Goal: Information Seeking & Learning: Check status

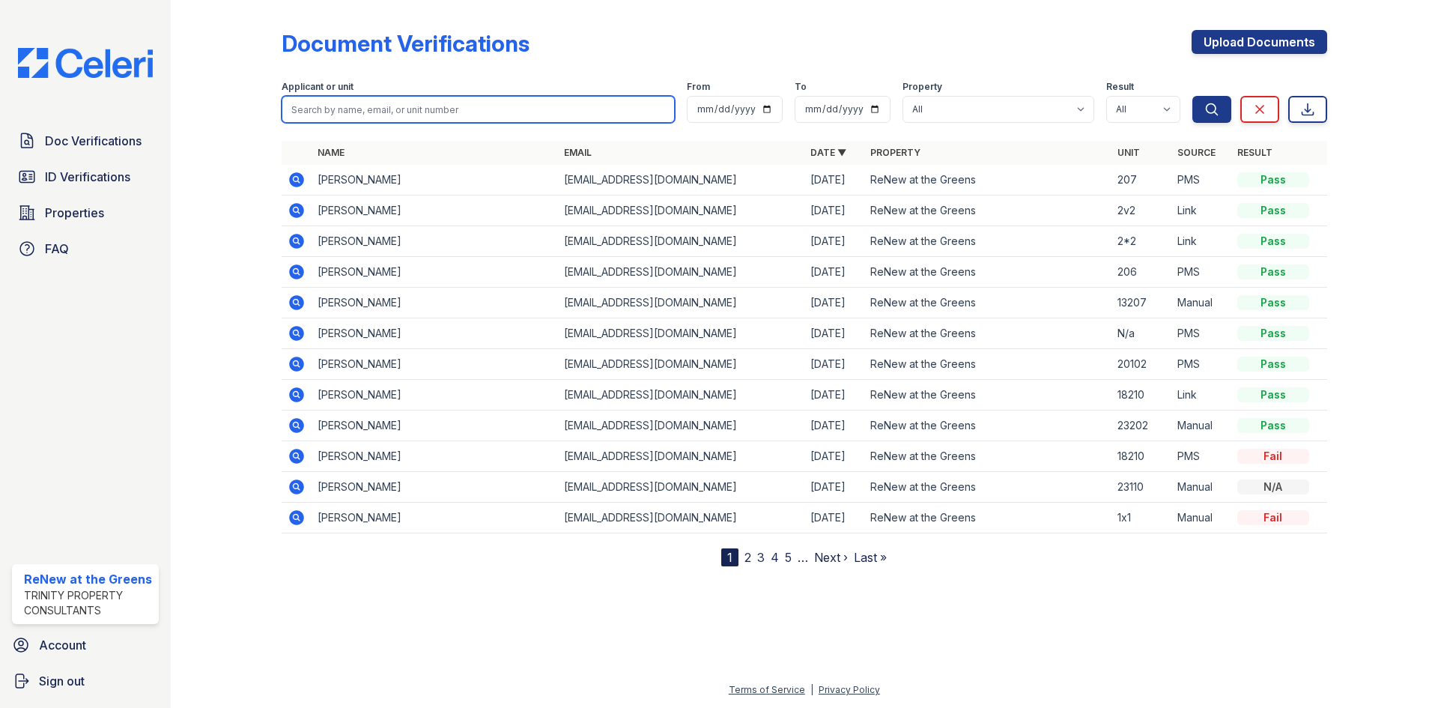
click at [329, 101] on input "search" at bounding box center [478, 109] width 393 height 27
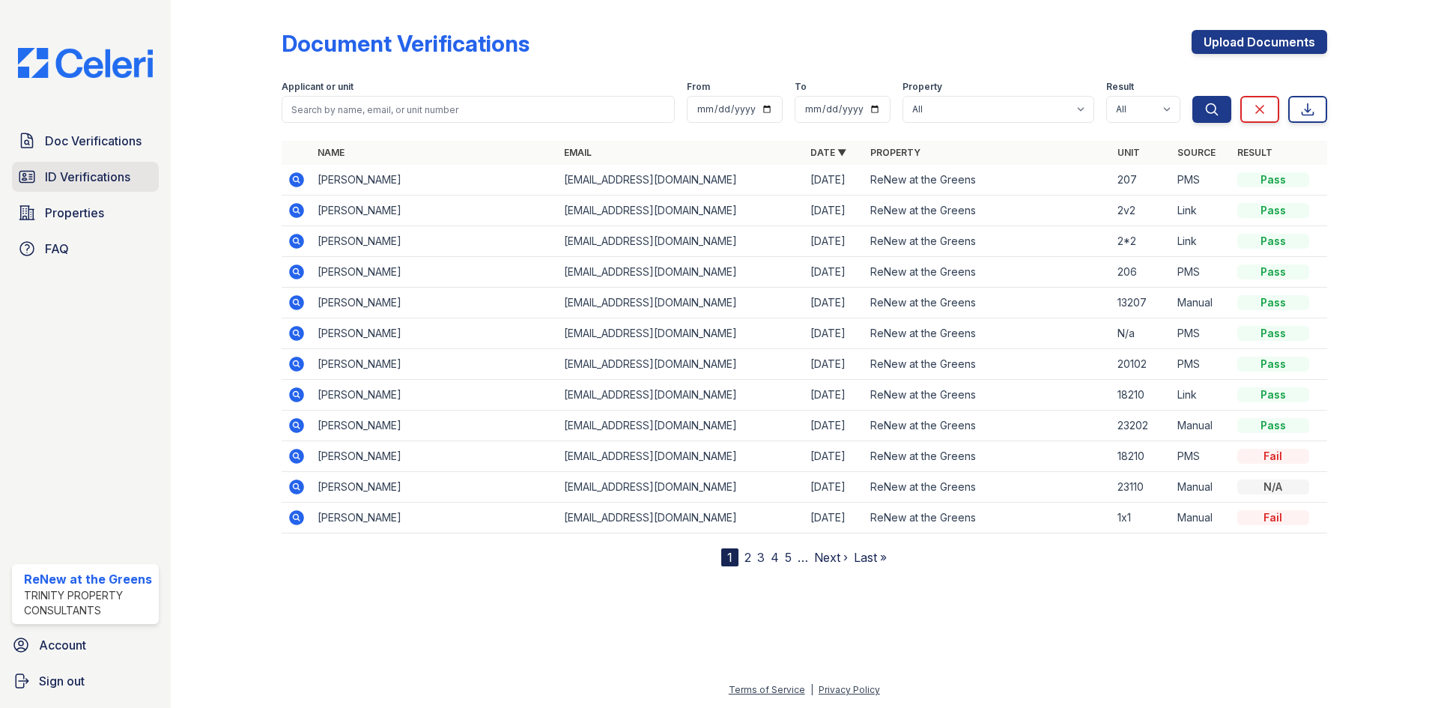
click at [99, 169] on span "ID Verifications" at bounding box center [87, 177] width 85 height 18
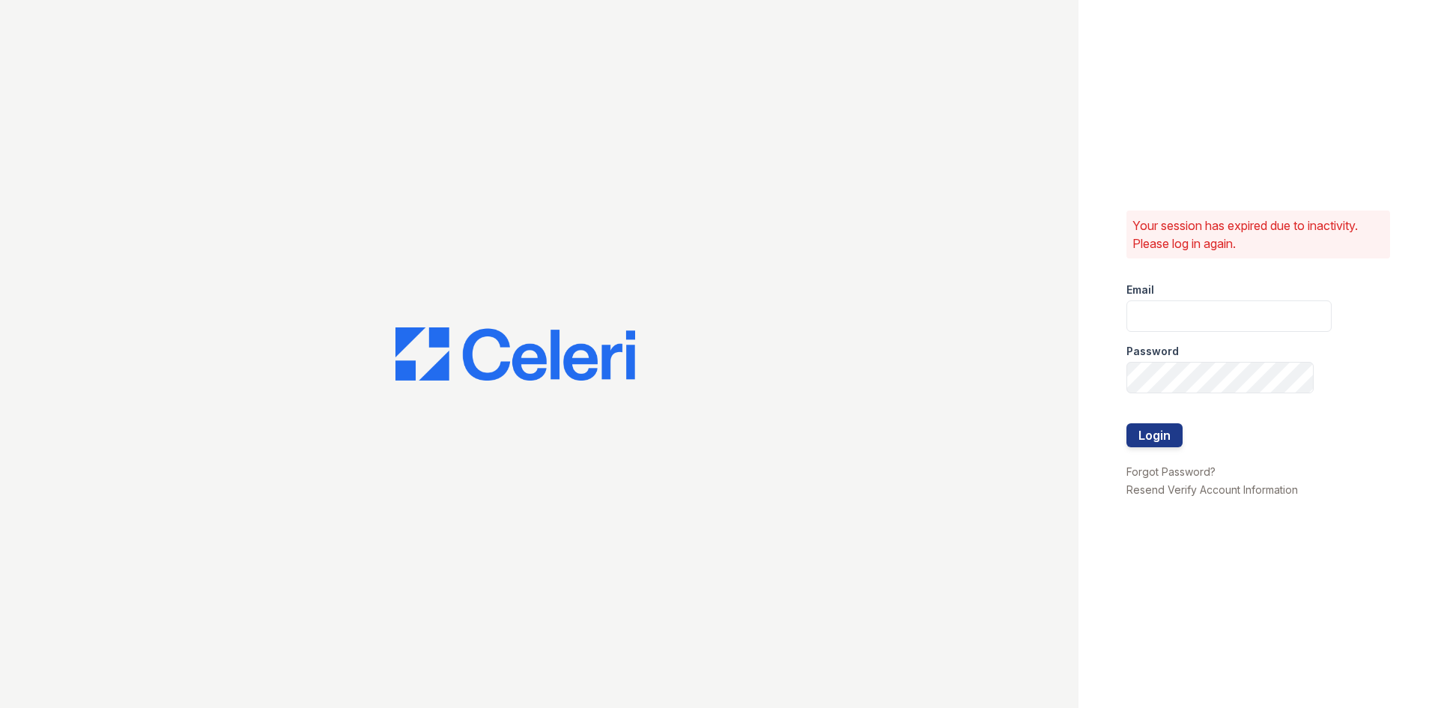
drag, startPoint x: 1199, startPoint y: 336, endPoint x: 1186, endPoint y: 321, distance: 20.2
click at [1199, 336] on div "Password" at bounding box center [1229, 347] width 205 height 30
click at [1186, 321] on input "email" at bounding box center [1229, 315] width 205 height 31
type input "renewatthegreens@trinity-pm.com"
click at [1127, 423] on button "Login" at bounding box center [1155, 435] width 56 height 24
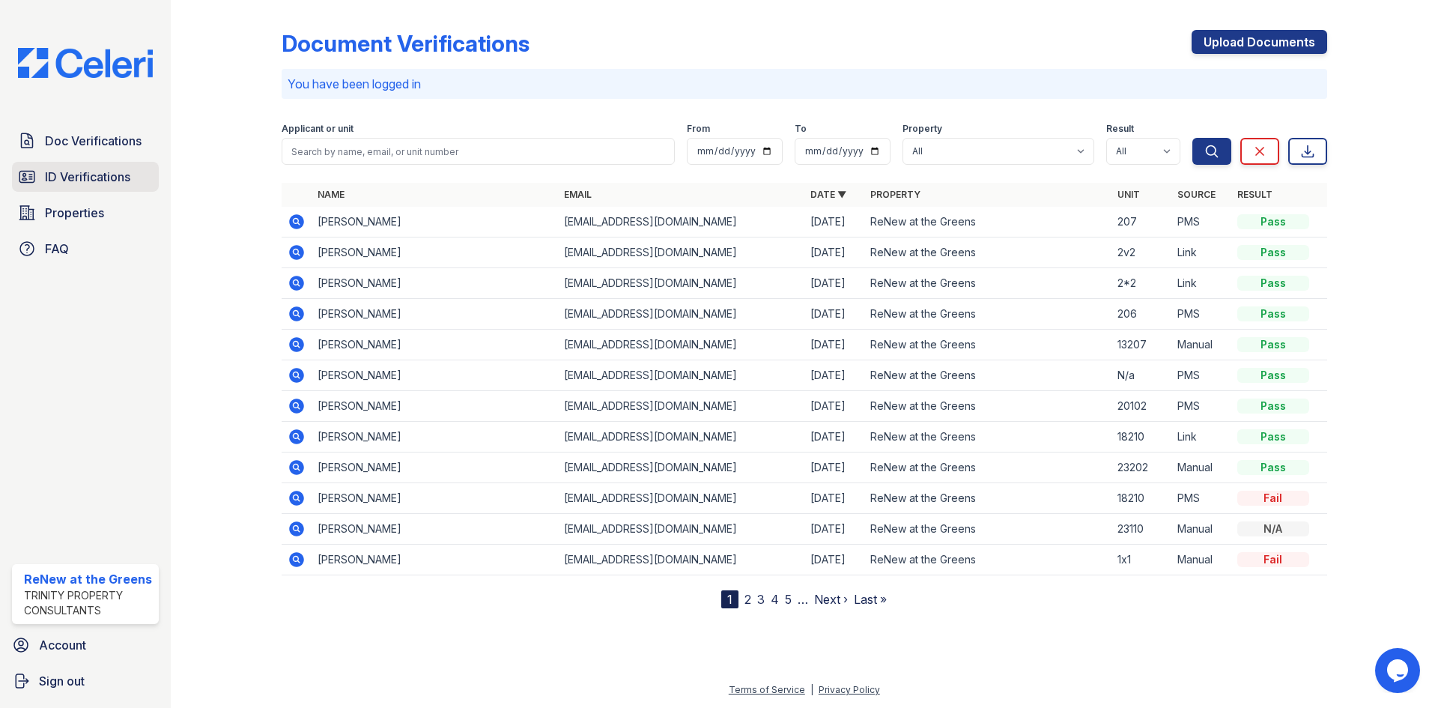
click at [55, 192] on link "ID Verifications" at bounding box center [85, 177] width 147 height 30
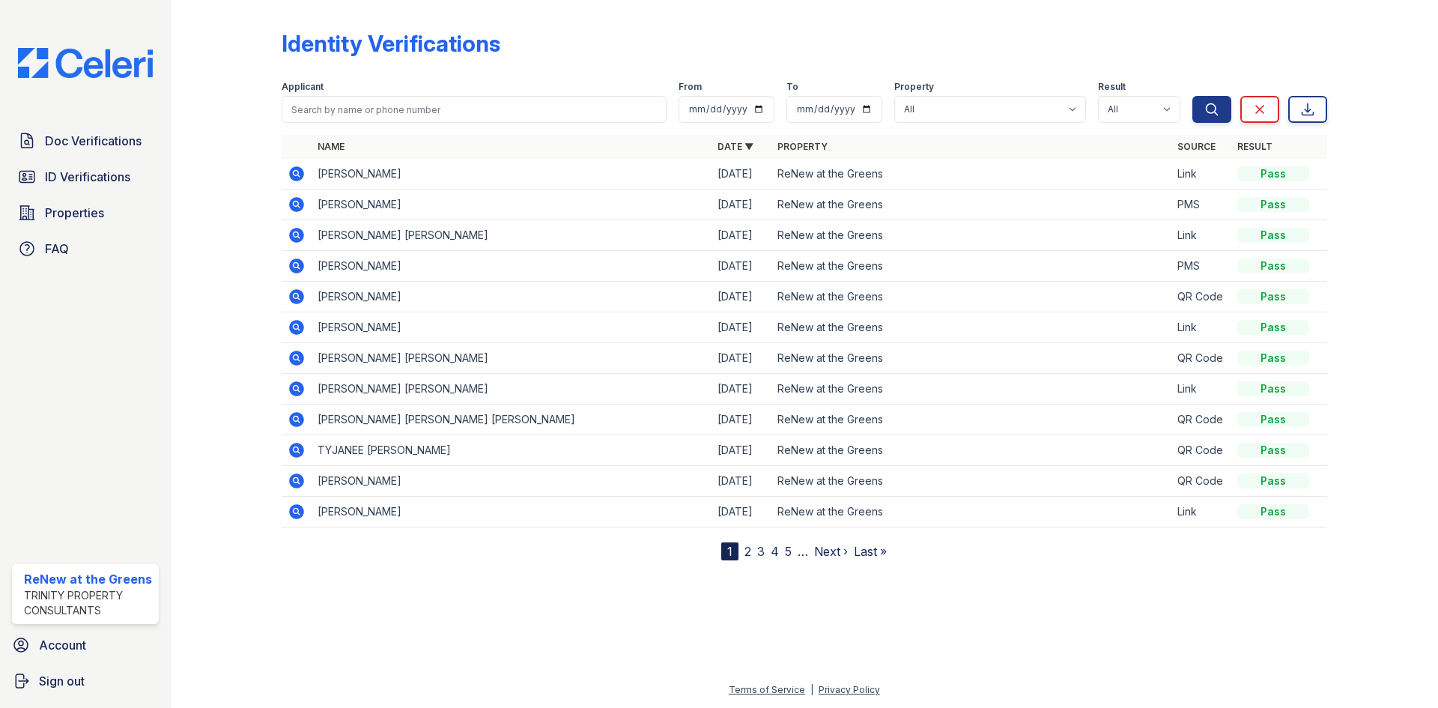
click at [442, 131] on div at bounding box center [805, 132] width 1046 height 6
click at [443, 119] on input "search" at bounding box center [474, 109] width 385 height 27
type input "[PERSON_NAME]"
click at [1193, 96] on button "Search" at bounding box center [1212, 109] width 39 height 27
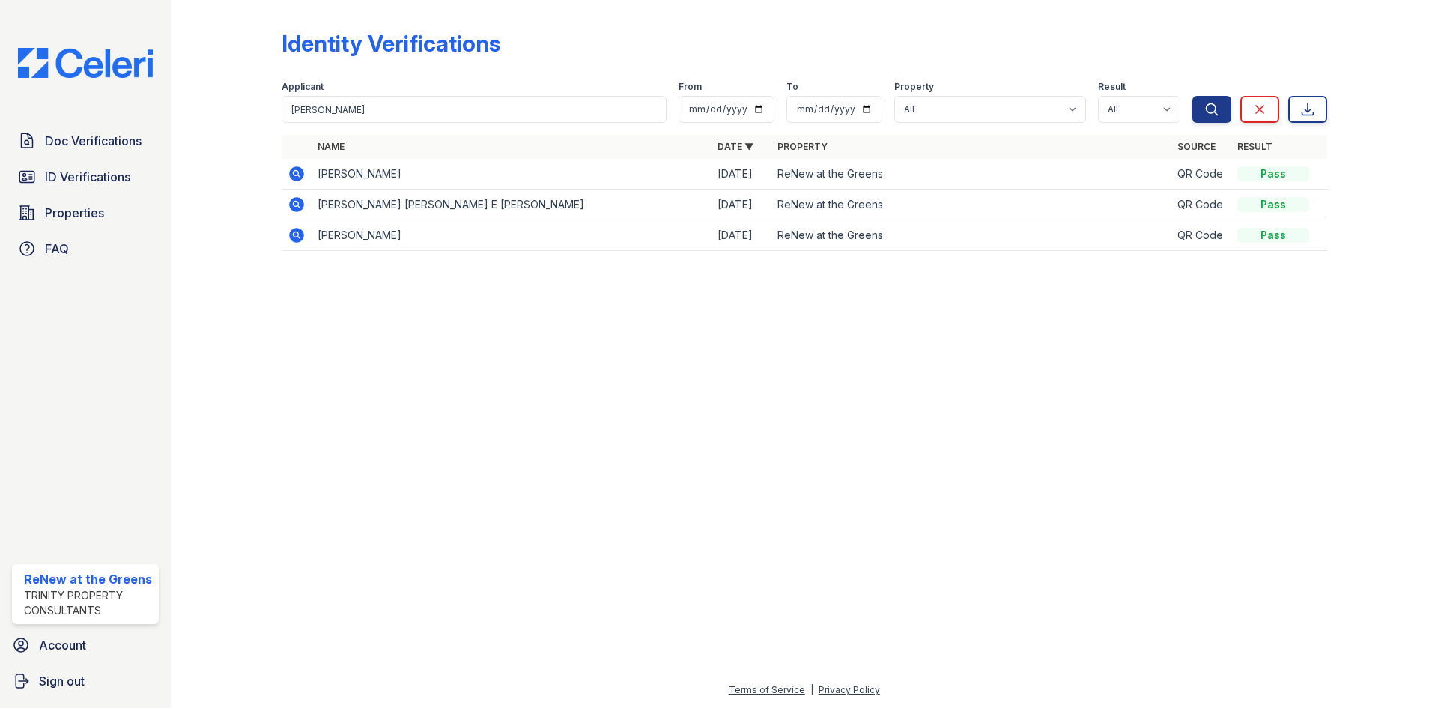
click at [126, 161] on div "Doc Verifications ID Verifications Properties FAQ" at bounding box center [85, 195] width 159 height 138
click at [127, 176] on span "ID Verifications" at bounding box center [87, 177] width 85 height 18
